Goal: Task Accomplishment & Management: Manage account settings

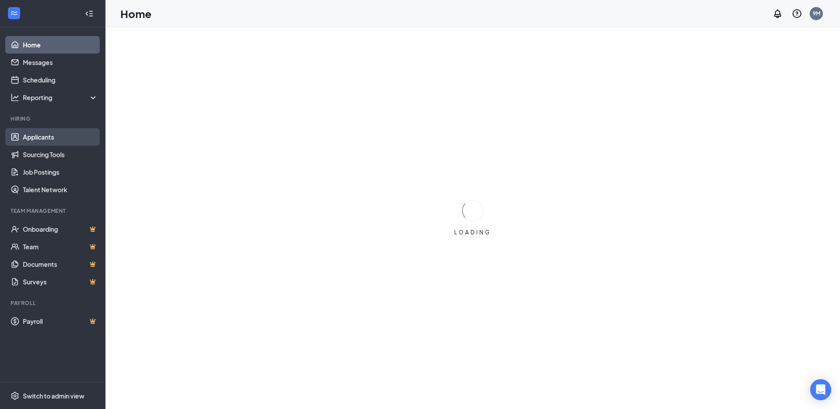
click at [36, 135] on link "Applicants" at bounding box center [60, 137] width 75 height 18
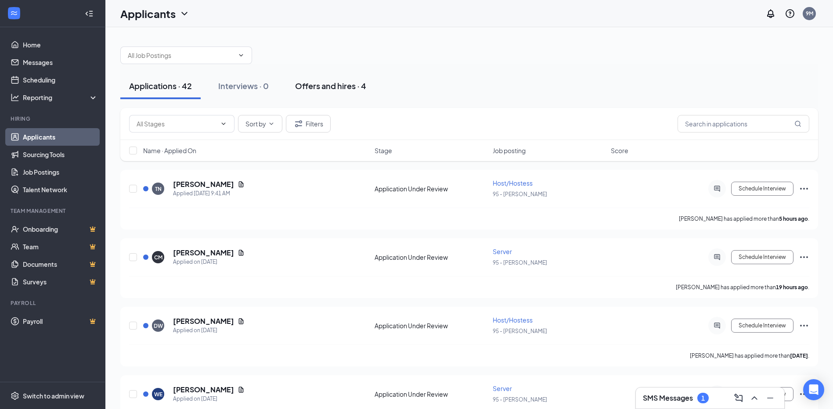
click at [314, 84] on div "Offers and hires · 4" at bounding box center [330, 85] width 71 height 11
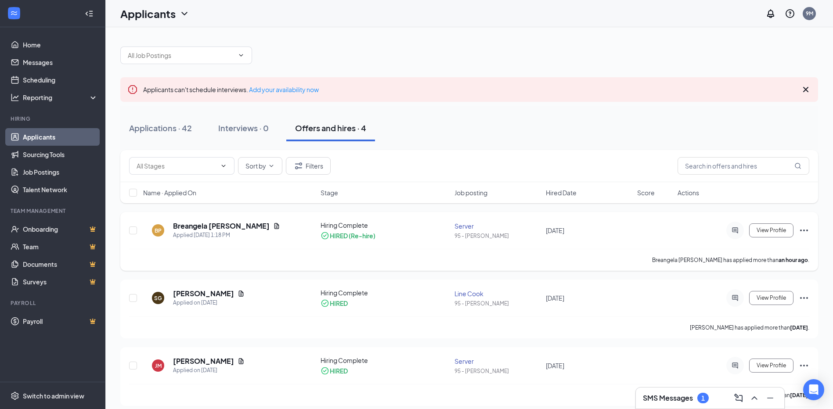
click at [805, 229] on icon "Ellipses" at bounding box center [804, 230] width 11 height 11
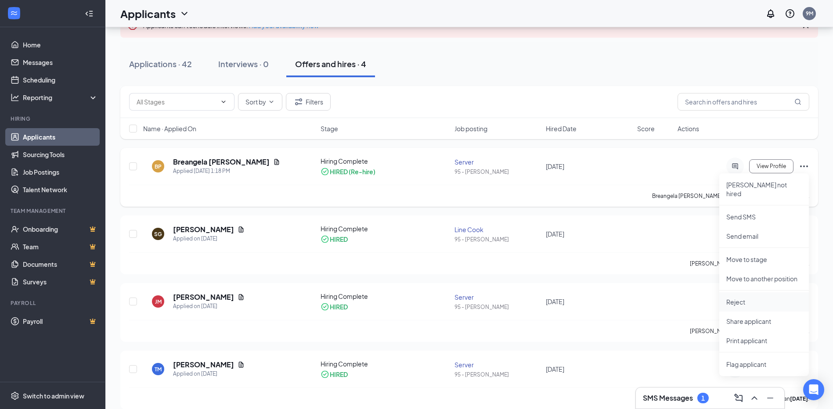
scroll to position [75, 0]
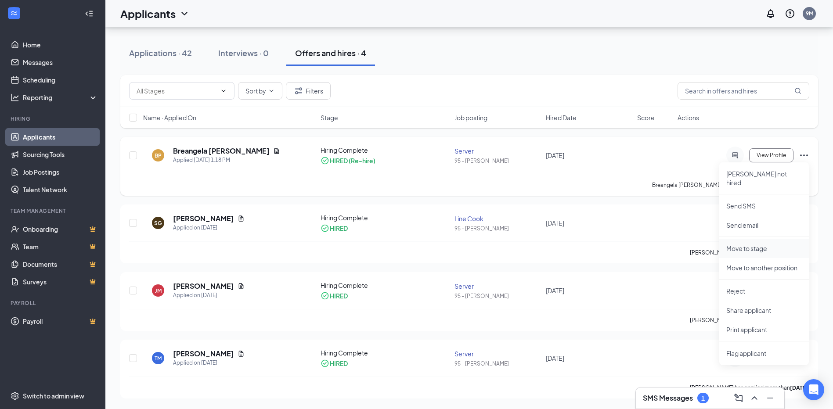
click at [760, 244] on p "Move to stage" at bounding box center [764, 248] width 76 height 9
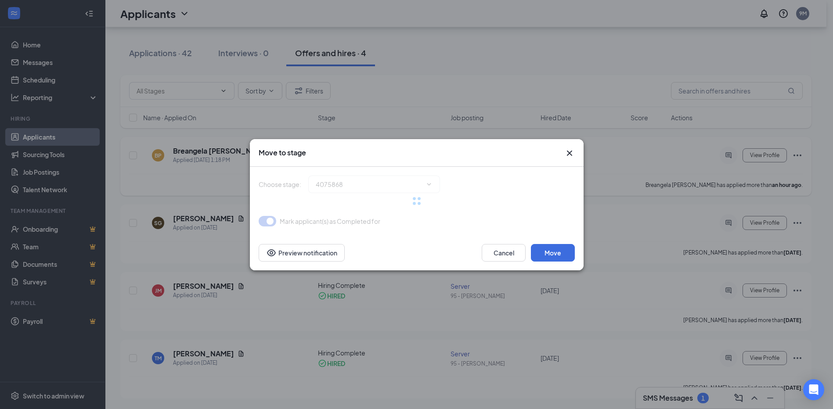
type input "Hiring Complete (current stage)"
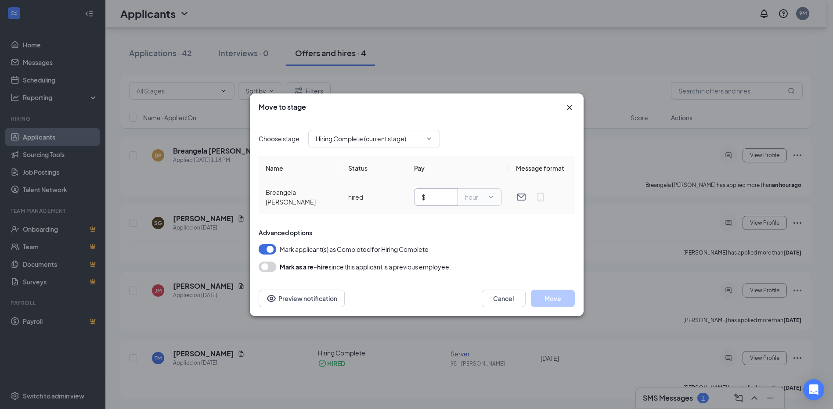
click at [436, 194] on input "text" at bounding box center [438, 197] width 23 height 10
type input "5.35"
click at [262, 264] on button "button" at bounding box center [268, 267] width 18 height 11
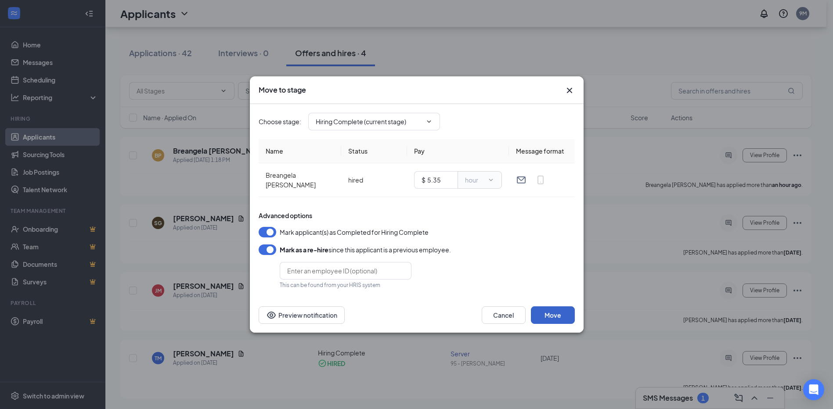
click at [552, 312] on button "Move" at bounding box center [553, 315] width 44 height 18
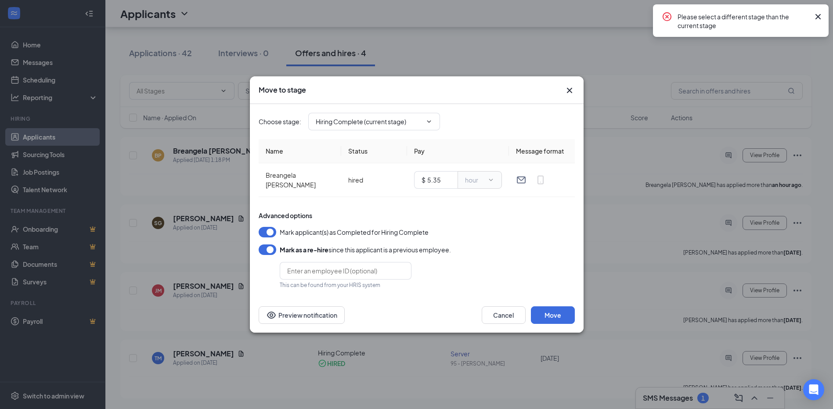
click at [820, 17] on icon "Cross" at bounding box center [818, 16] width 11 height 11
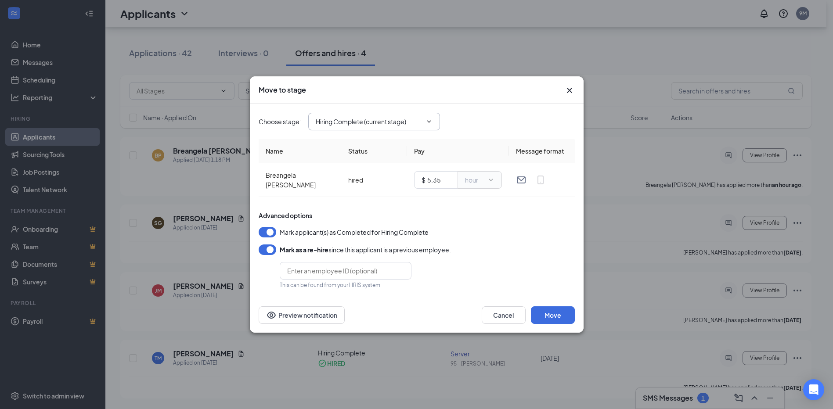
click at [431, 121] on icon "ChevronDown" at bounding box center [428, 121] width 7 height 7
click at [571, 90] on icon "Cross" at bounding box center [568, 90] width 5 height 5
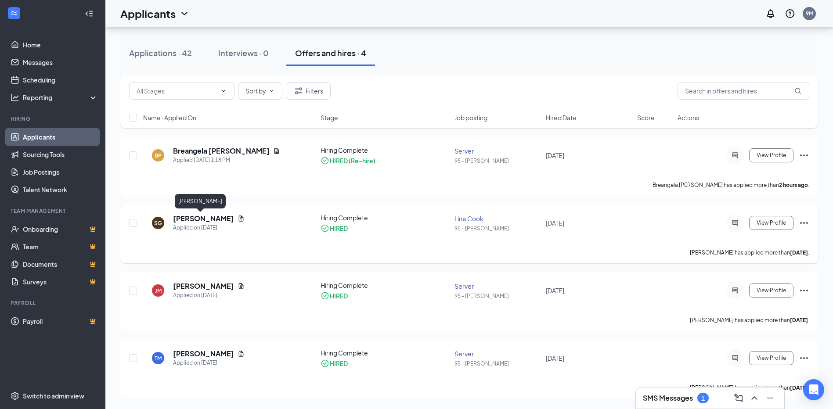
click at [194, 217] on h5 "[PERSON_NAME]" at bounding box center [203, 219] width 61 height 10
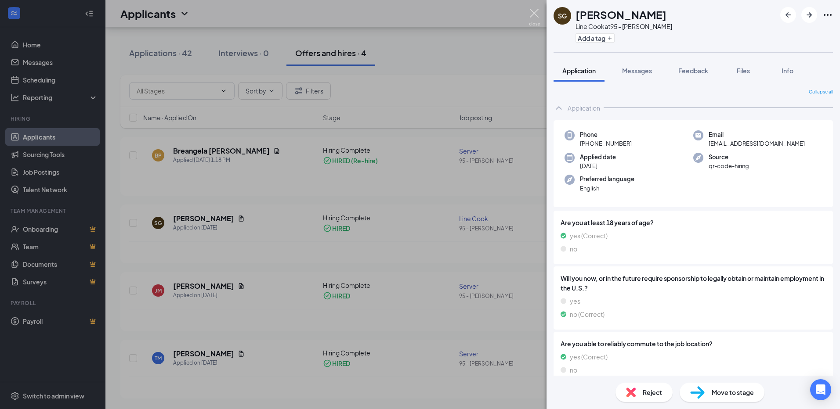
click at [532, 9] on img at bounding box center [534, 17] width 11 height 17
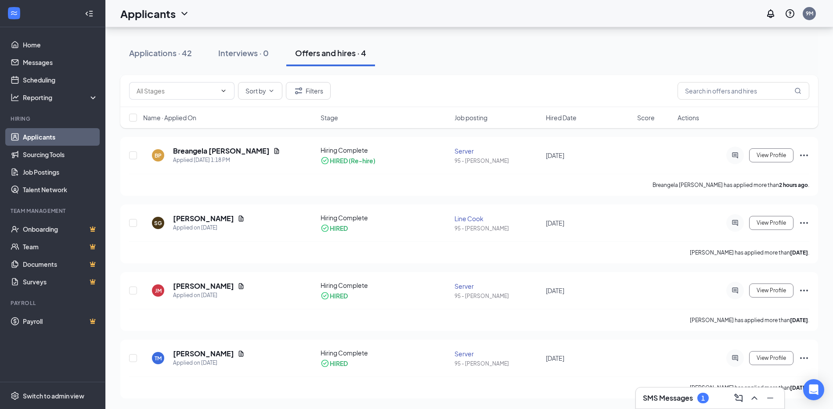
click at [318, 51] on div "Offers and hires · 4" at bounding box center [330, 52] width 71 height 11
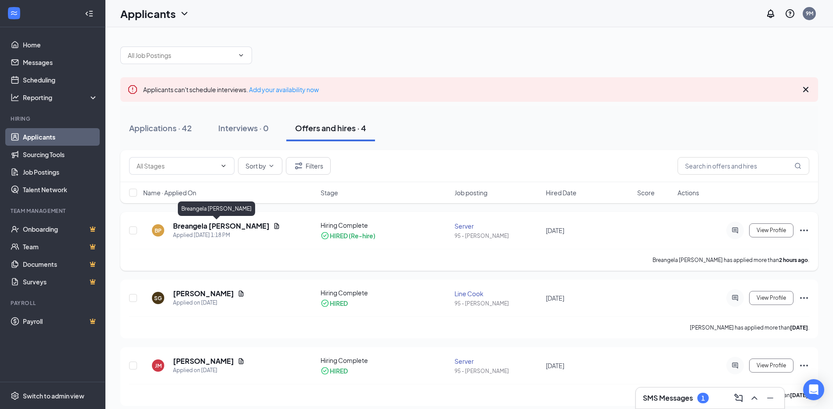
click at [201, 226] on h5 "Breangela [PERSON_NAME]" at bounding box center [221, 226] width 97 height 10
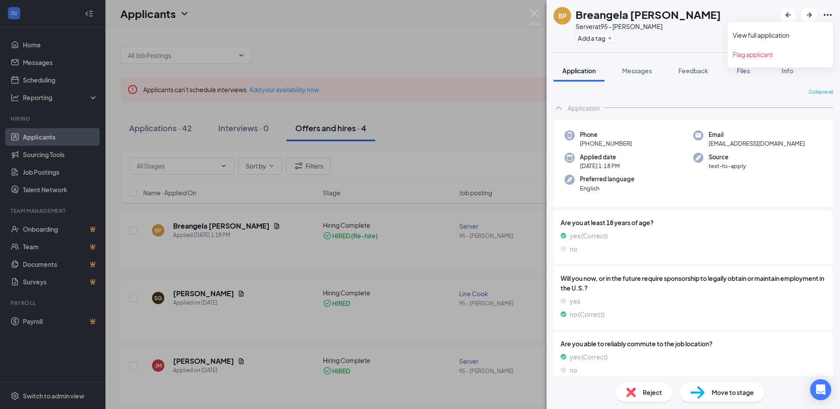
click at [827, 14] on icon "Ellipses" at bounding box center [827, 15] width 11 height 11
click at [478, 47] on div "BP Breangela [PERSON_NAME] Server at 95 - [PERSON_NAME] Add a tag Application M…" at bounding box center [420, 204] width 840 height 409
